Goal: Task Accomplishment & Management: Complete application form

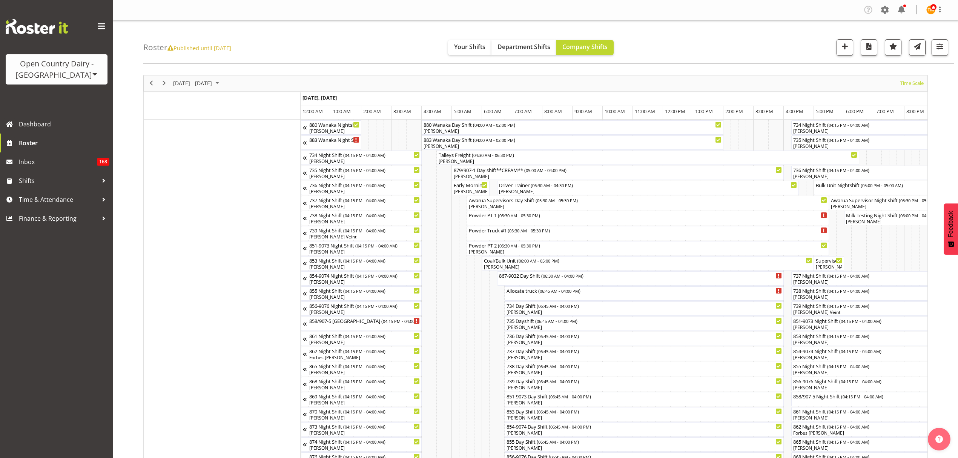
scroll to position [0, 2852]
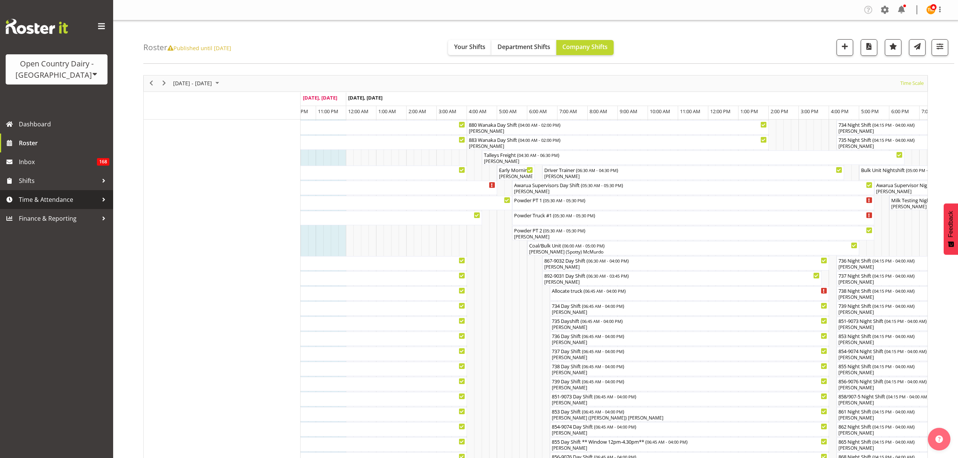
click at [57, 194] on span "Time & Attendance" at bounding box center [58, 199] width 79 height 11
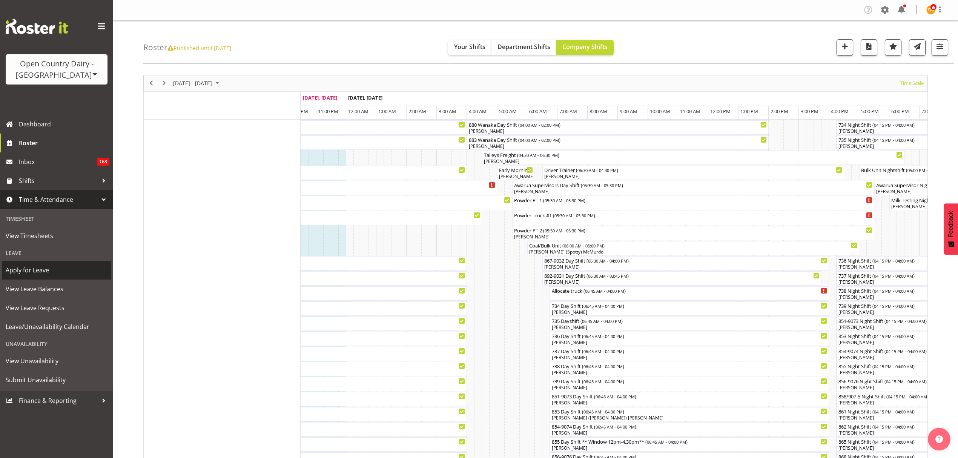
click at [50, 270] on span "Apply for Leave" at bounding box center [57, 269] width 102 height 11
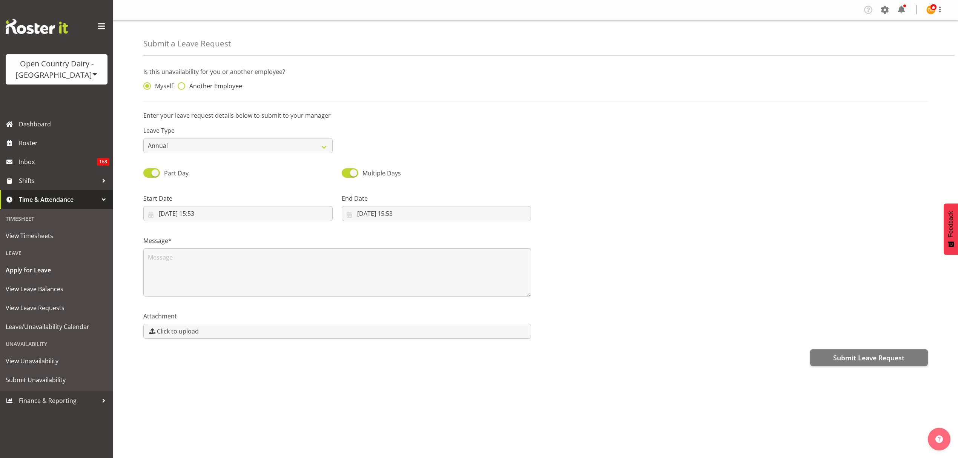
click at [219, 84] on span "Another Employee" at bounding box center [213, 86] width 57 height 8
click at [183, 84] on input "Another Employee" at bounding box center [180, 86] width 5 height 5
radio input "true"
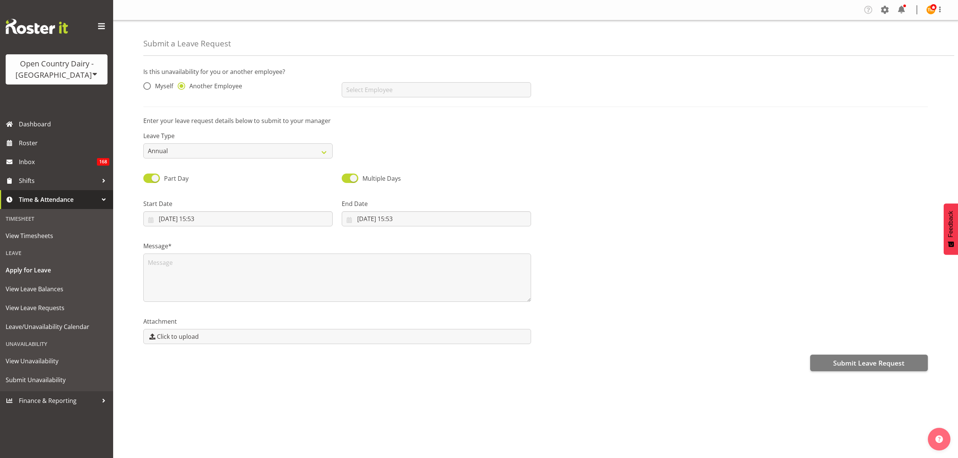
click at [359, 98] on div "Alan Rolton Andrew Muir Andrew Henderson Andrew Poole Andrew Crawford Andy Earn…" at bounding box center [436, 87] width 198 height 30
click at [378, 92] on input "text" at bounding box center [436, 89] width 189 height 15
click at [411, 119] on link "[PERSON_NAME]" at bounding box center [436, 122] width 189 height 14
type input "[PERSON_NAME]"
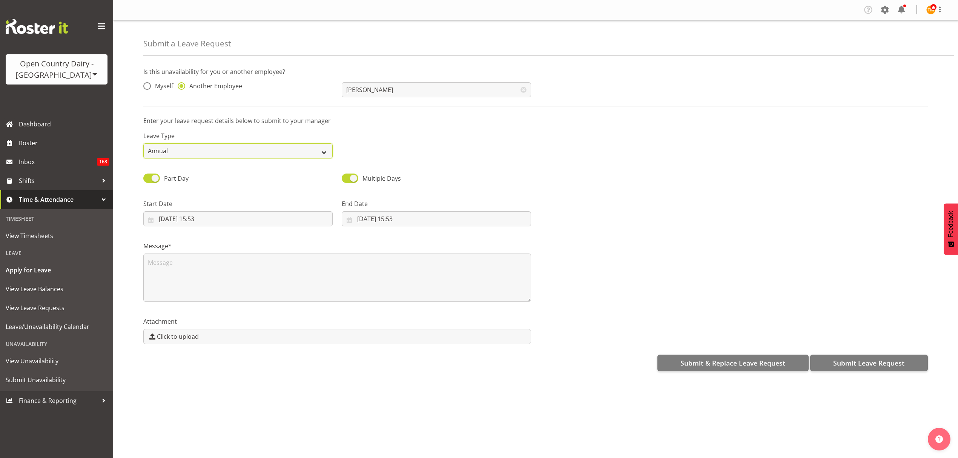
click at [235, 150] on select "Annual Sick Leave Without Pay Bereavement Domestic Violence Parental Jury Servi…" at bounding box center [237, 150] width 189 height 15
select select "Sick"
click at [143, 144] on select "Annual Sick Leave Without Pay Bereavement Domestic Violence Parental Jury Servi…" at bounding box center [237, 150] width 189 height 15
click at [229, 217] on input "09/10/2025, 15:53" at bounding box center [237, 218] width 189 height 15
click at [241, 295] on span "10" at bounding box center [243, 294] width 6 height 7
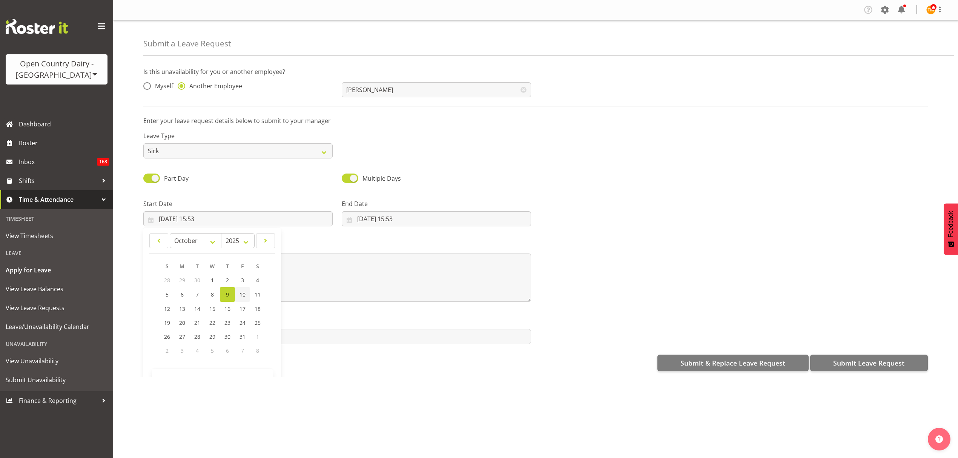
type input "10/10/2025, 15:53"
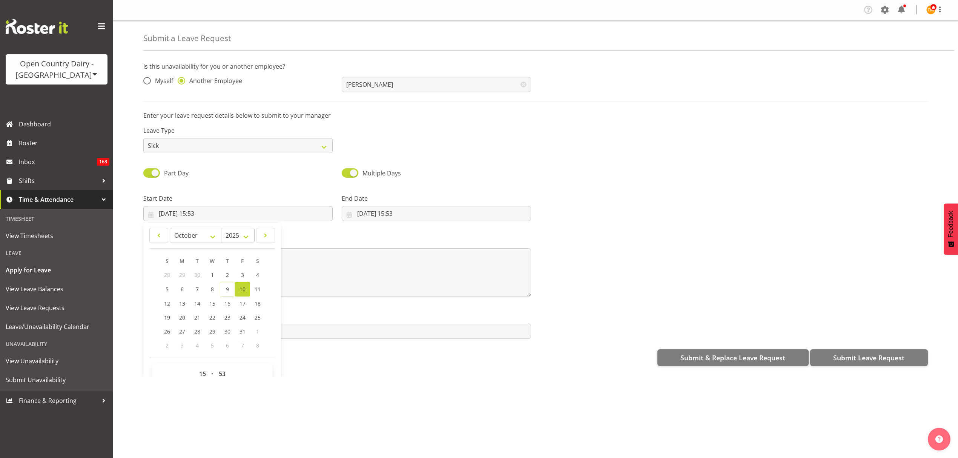
scroll to position [22, 0]
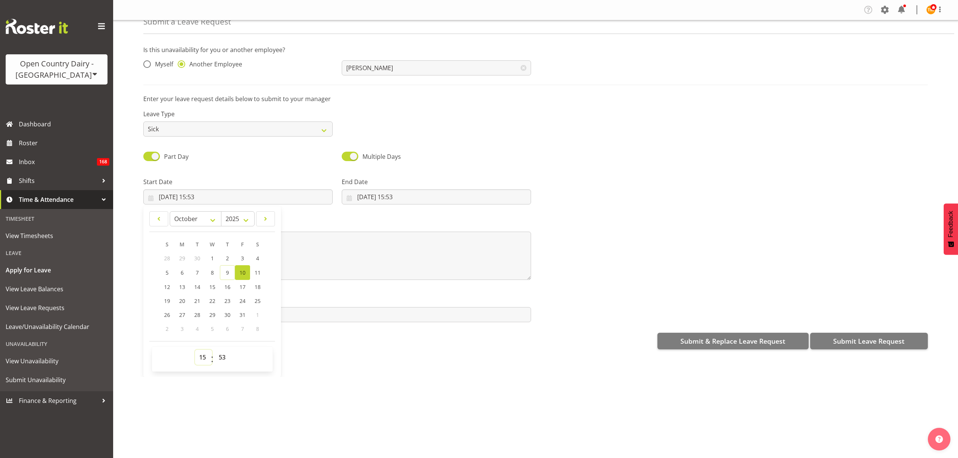
click at [207, 355] on select "00 01 02 03 04 05 06 07 08 09 10 11 12 13 14 15 16 17 18 19 20 21 22 23" at bounding box center [203, 357] width 17 height 15
click at [207, 359] on select "00 01 02 03 04 05 06 07 08 09 10 11 12 13 14 15 16 17 18 19 20 21 22 23" at bounding box center [203, 357] width 17 height 15
select select "16"
click at [195, 350] on select "00 01 02 03 04 05 06 07 08 09 10 11 12 13 14 15 16 17 18 19 20 21 22 23" at bounding box center [203, 357] width 17 height 15
type input "10/10/2025, 16:53"
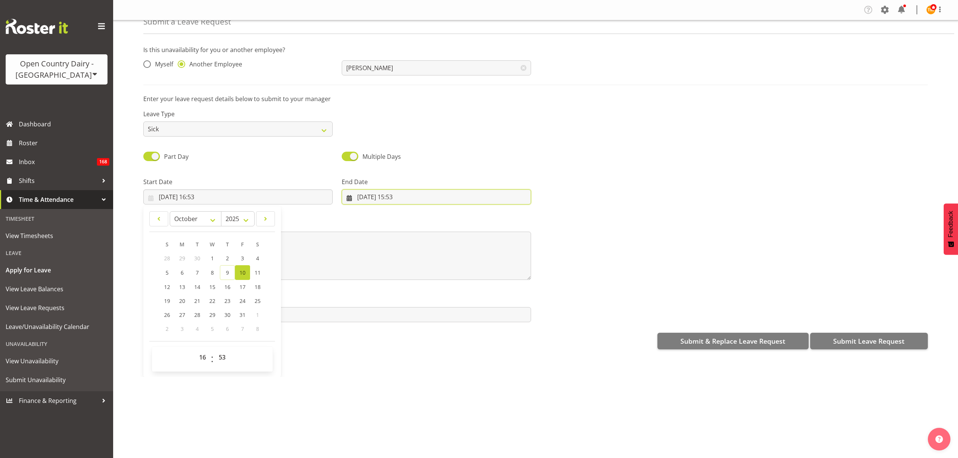
click at [402, 199] on input "09/10/2025, 15:53" at bounding box center [436, 196] width 189 height 15
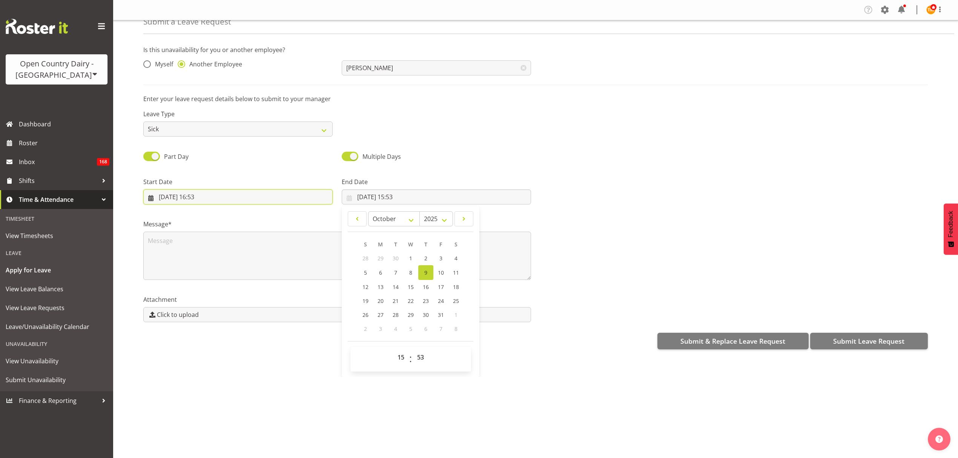
click at [249, 189] on div "Start Date 10/10/2025, 16:53 January February March April May June July August …" at bounding box center [237, 190] width 189 height 27
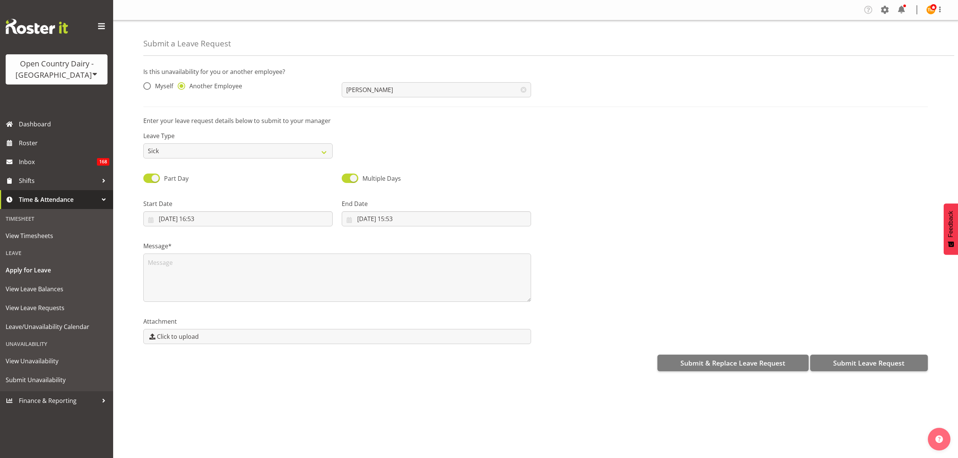
scroll to position [0, 0]
drag, startPoint x: 247, startPoint y: 192, endPoint x: 247, endPoint y: 197, distance: 4.9
click at [246, 192] on div "Start Date 10/10/2025, 16:53 January February March April May June July August …" at bounding box center [238, 210] width 198 height 42
click at [243, 204] on label "Start Date" at bounding box center [237, 203] width 189 height 9
click at [240, 208] on label "Start Date" at bounding box center [237, 203] width 189 height 9
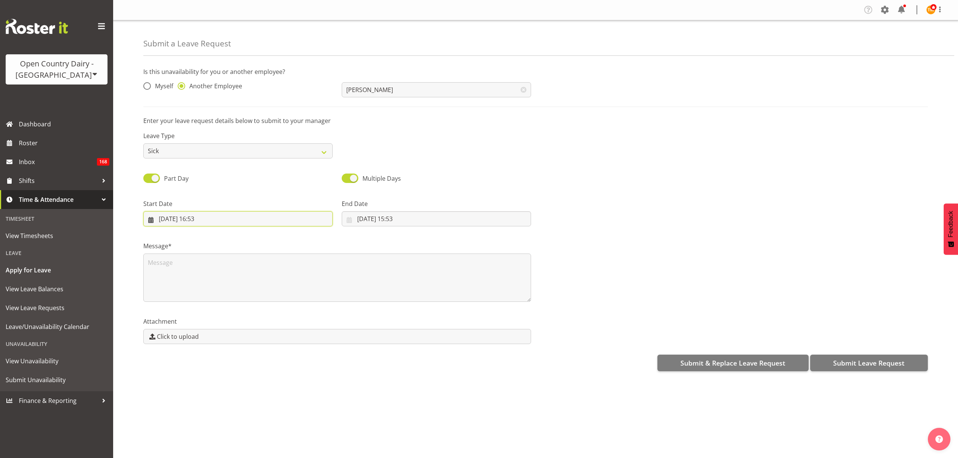
click at [239, 213] on input "10/10/2025, 16:53" at bounding box center [237, 218] width 189 height 15
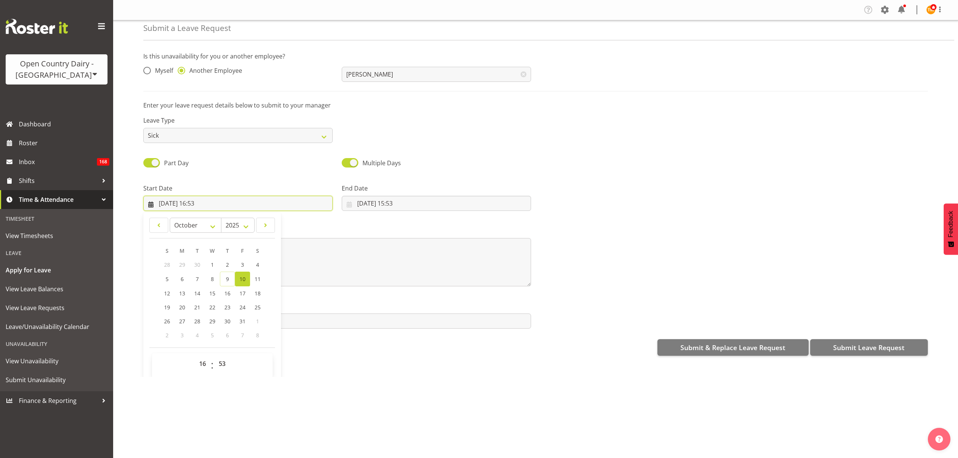
scroll to position [22, 0]
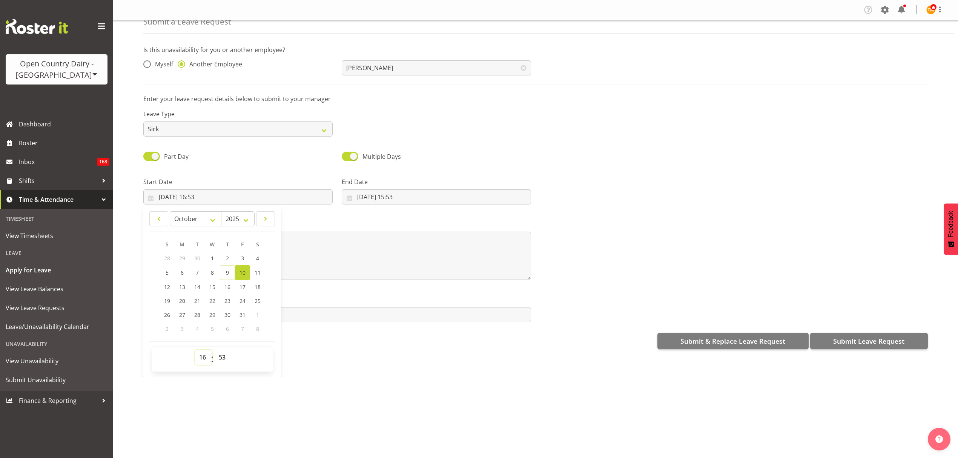
click at [204, 364] on select "00 01 02 03 04 05 06 07 08 09 10 11 12 13 14 15 16 17 18 19 20 21 22 23" at bounding box center [203, 357] width 17 height 15
click at [206, 350] on select "00 01 02 03 04 05 06 07 08 09 10 11 12 13 14 15 16 17 18 19 20 21 22 23" at bounding box center [203, 357] width 17 height 15
select select "15"
click at [195, 350] on select "00 01 02 03 04 05 06 07 08 09 10 11 12 13 14 15 16 17 18 19 20 21 22 23" at bounding box center [203, 357] width 17 height 15
type input "10/10/2025, 15:53"
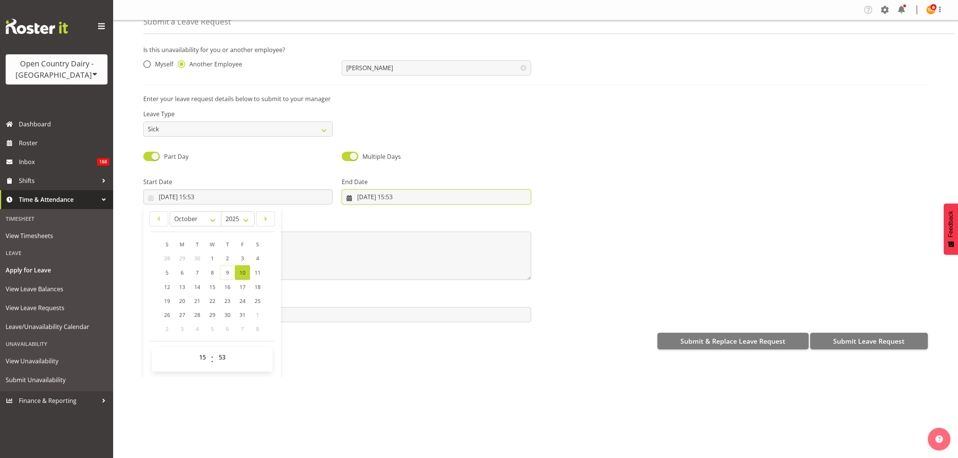
click at [382, 203] on input "09/10/2025, 15:53" at bounding box center [436, 196] width 189 height 15
click at [455, 272] on span "11" at bounding box center [456, 272] width 6 height 7
type input "11/10/2025, 15:53"
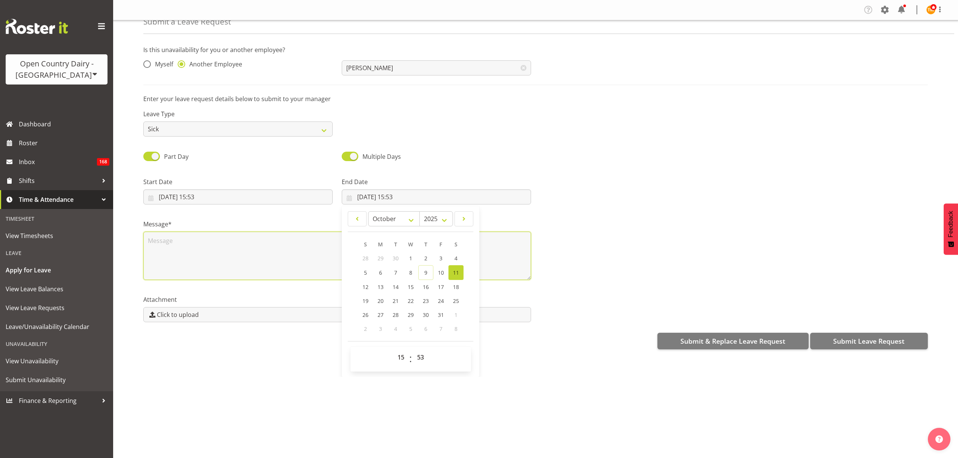
click at [265, 243] on textarea at bounding box center [337, 256] width 388 height 48
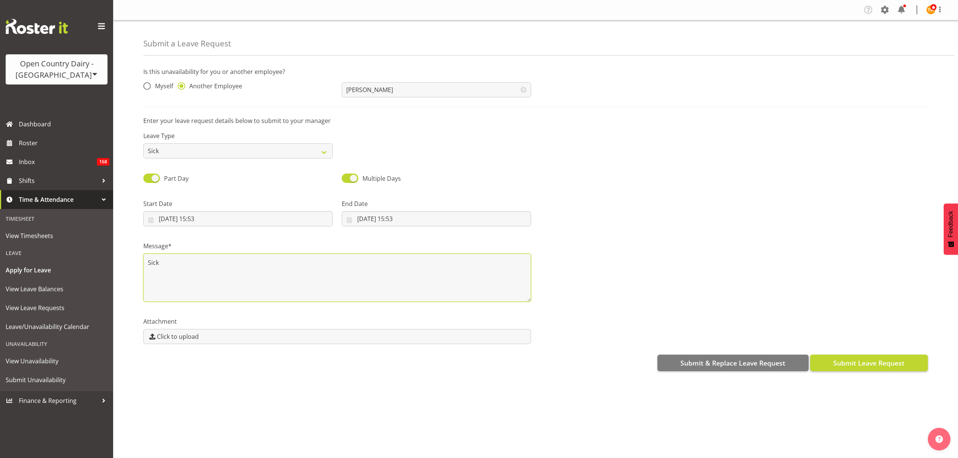
type textarea "Sick"
click at [880, 366] on span "Submit Leave Request" at bounding box center [868, 363] width 71 height 10
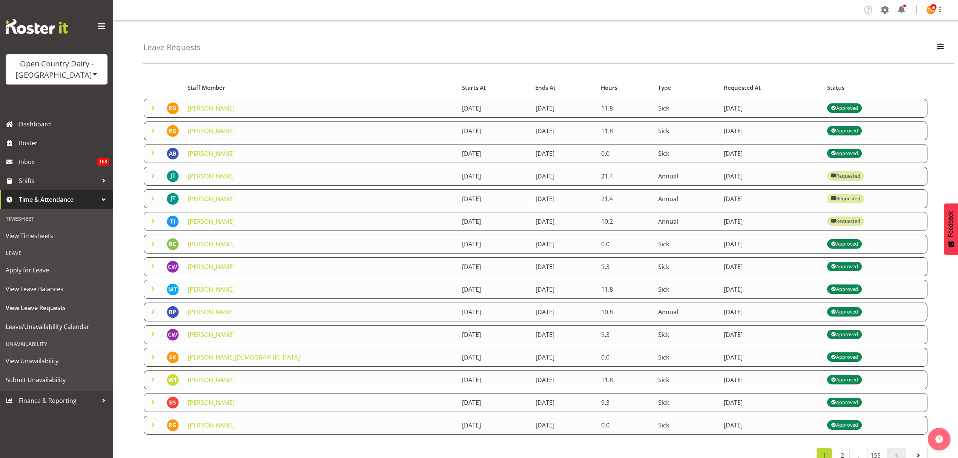
click at [157, 177] on span at bounding box center [153, 175] width 9 height 9
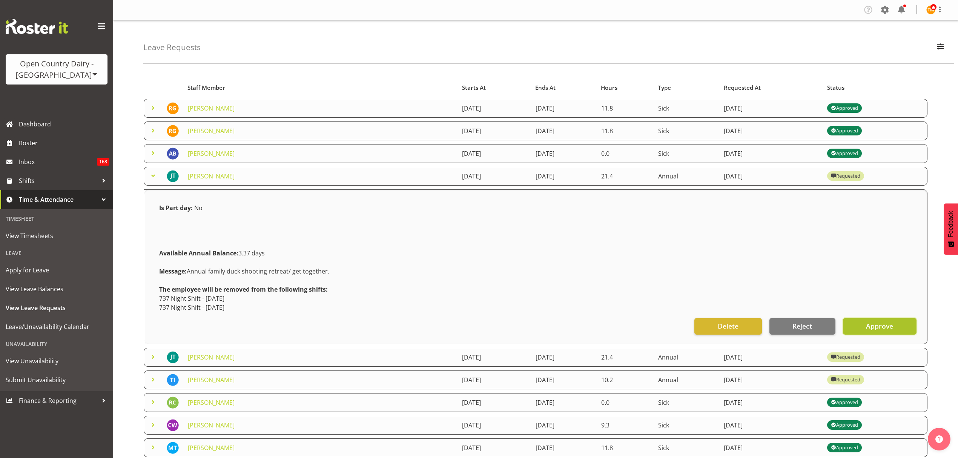
click at [888, 332] on button "Approve" at bounding box center [880, 326] width 74 height 17
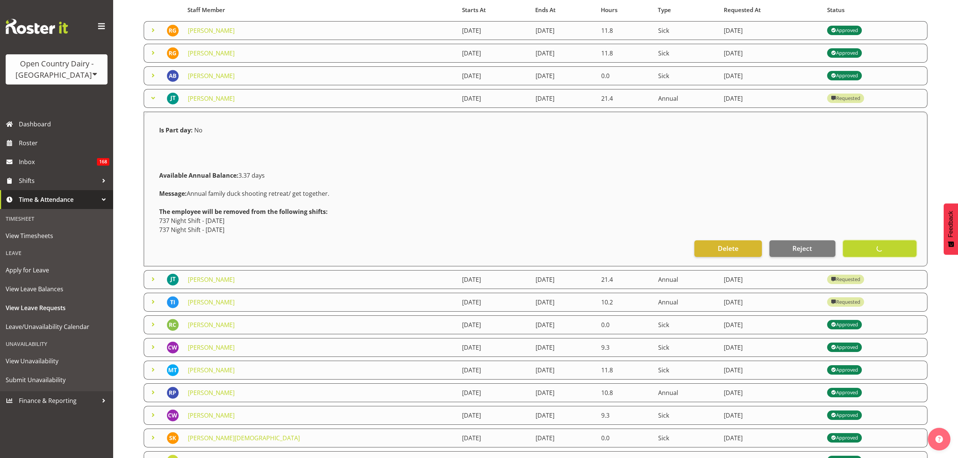
scroll to position [151, 0]
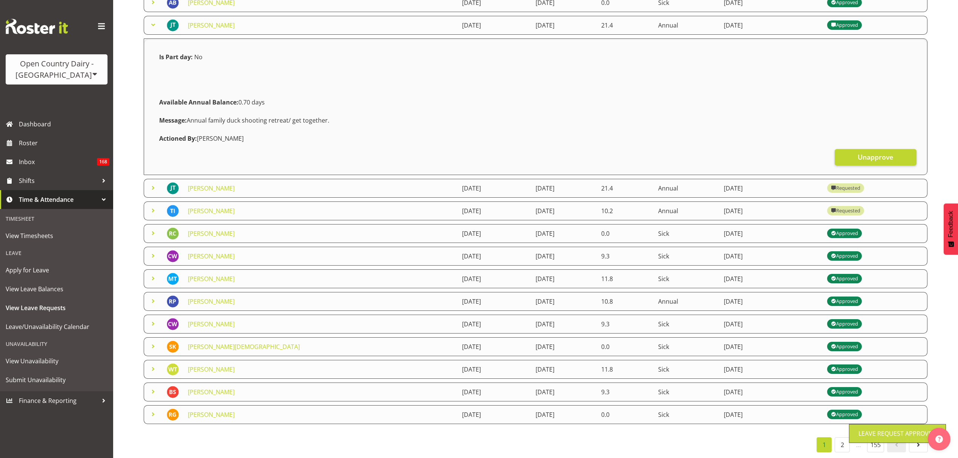
click at [153, 187] on span at bounding box center [153, 187] width 9 height 9
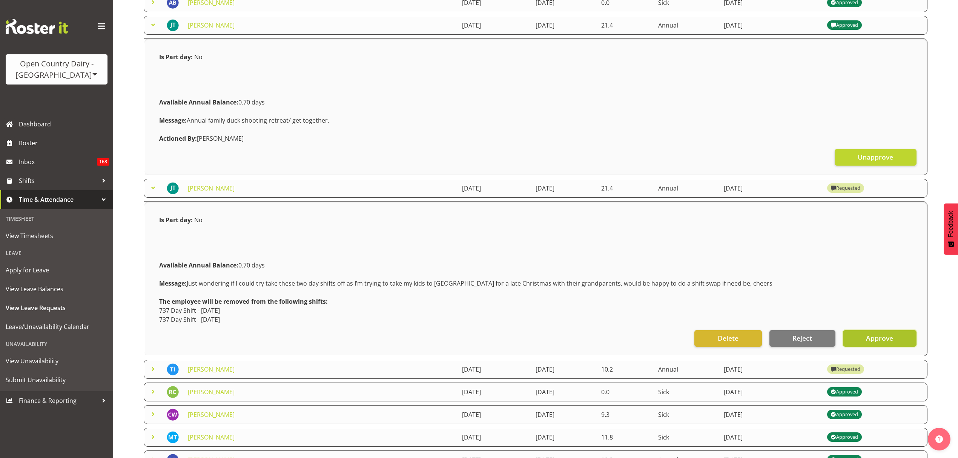
click at [868, 338] on span "Approve" at bounding box center [879, 338] width 27 height 10
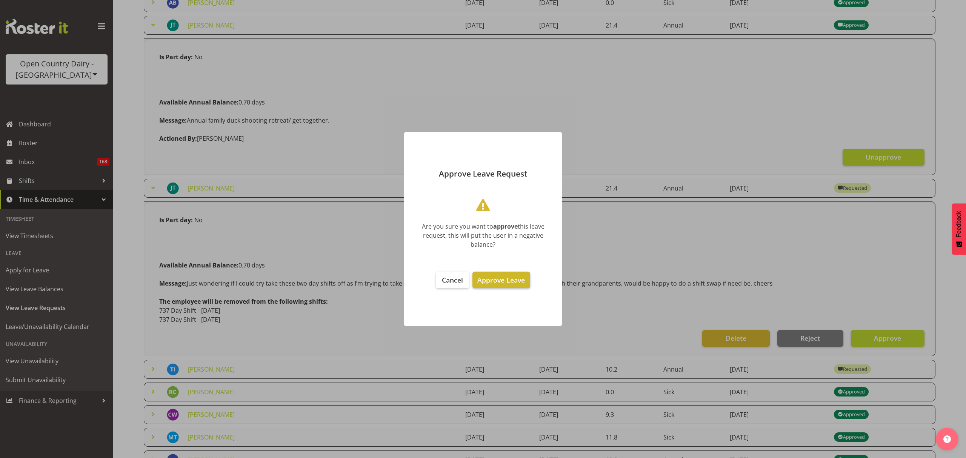
click at [492, 272] on button "Approve Leave" at bounding box center [500, 280] width 57 height 17
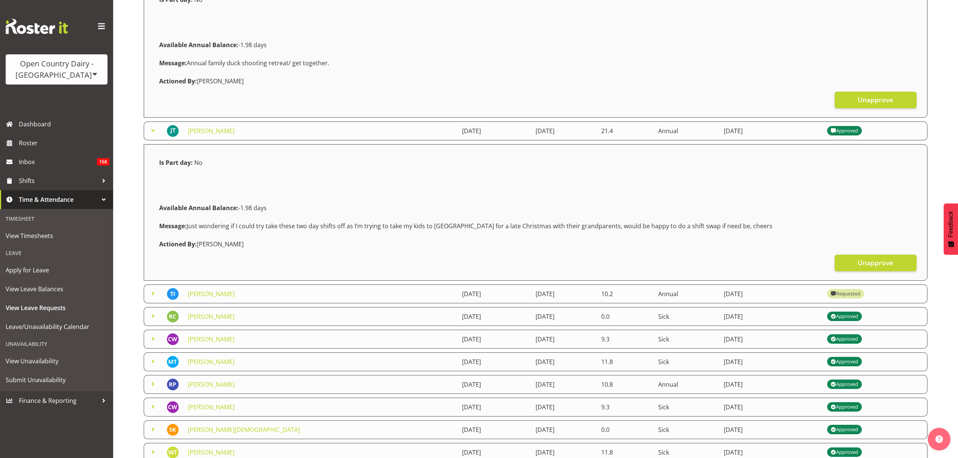
scroll to position [198, 0]
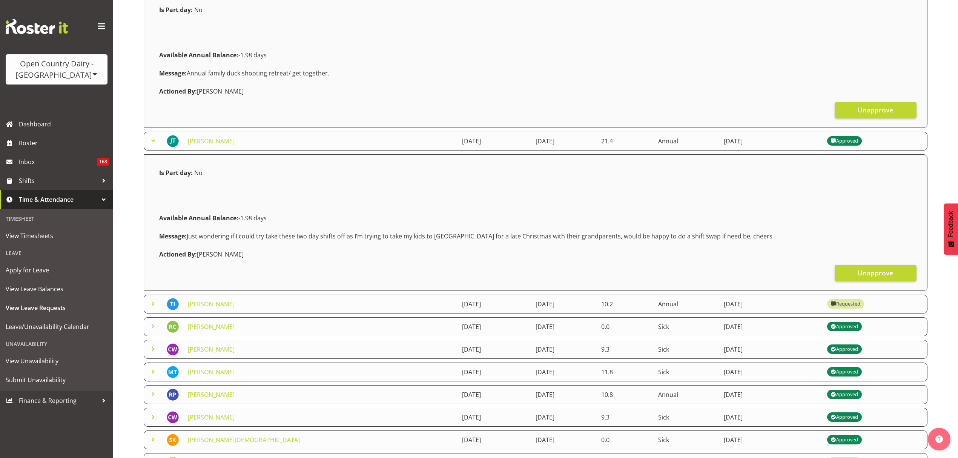
click at [577, 215] on div "Available Annual Balance: -1.98 days" at bounding box center [536, 218] width 762 height 18
click at [154, 139] on span at bounding box center [153, 140] width 9 height 9
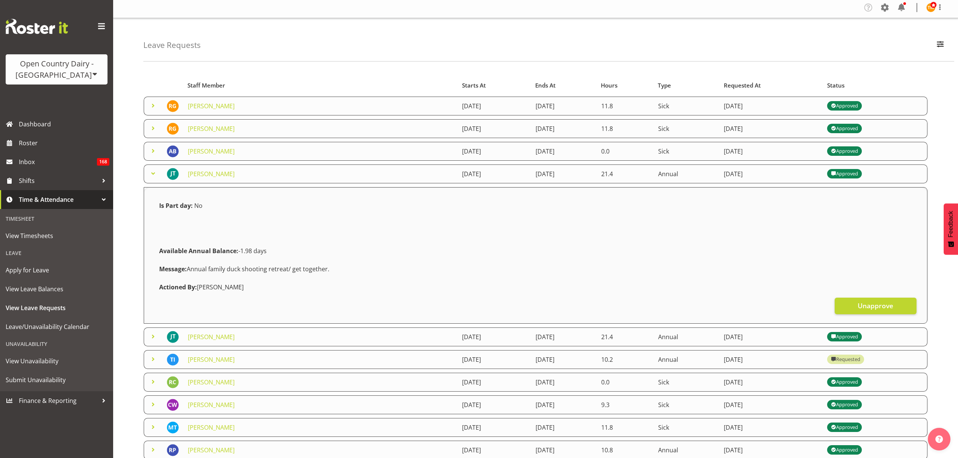
scroll to position [0, 0]
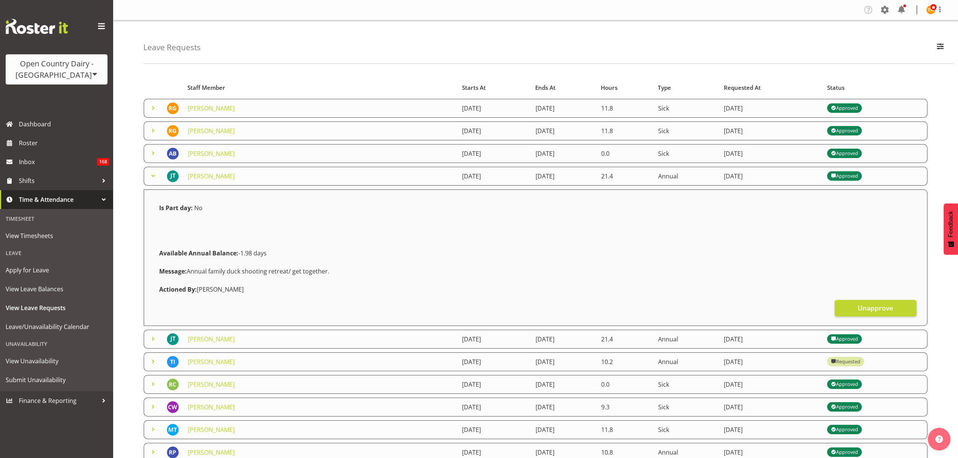
click at [154, 174] on span at bounding box center [153, 175] width 9 height 9
